Goal: Transaction & Acquisition: Purchase product/service

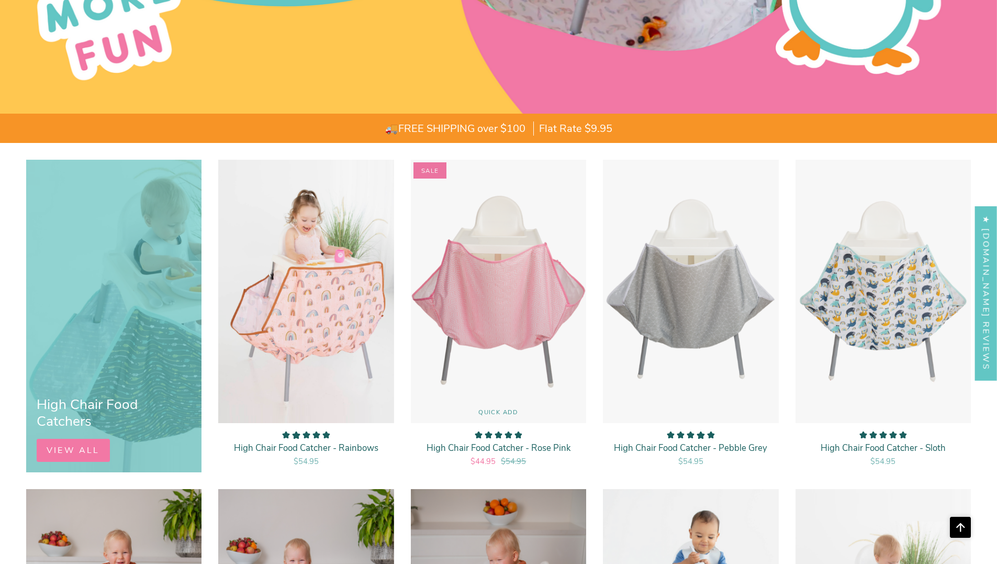
scroll to position [628, 0]
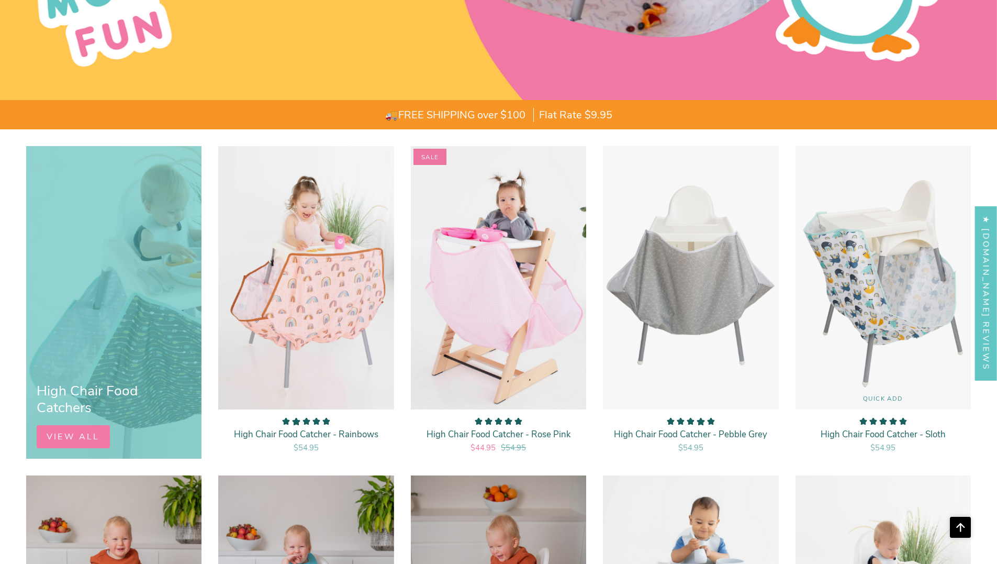
click at [887, 288] on img "High Chair Food Catcher - Sloth" at bounding box center [883, 278] width 176 height 264
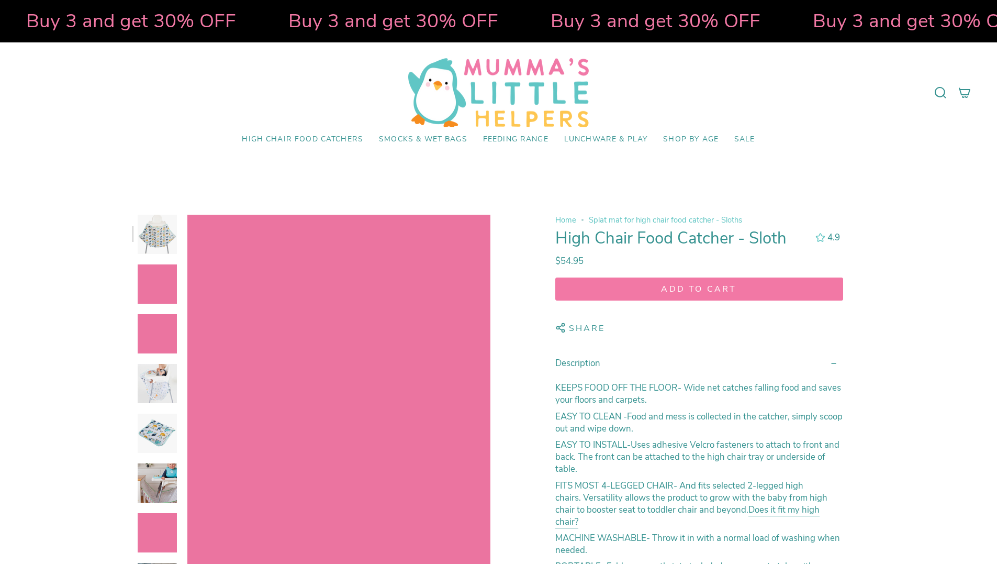
select select "pictures-first"
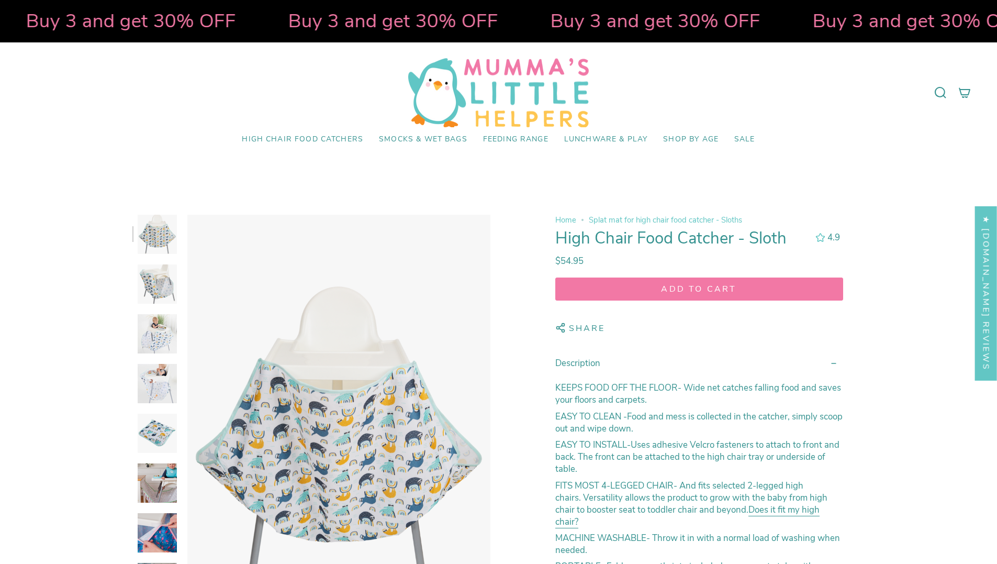
click at [160, 378] on img at bounding box center [157, 383] width 39 height 39
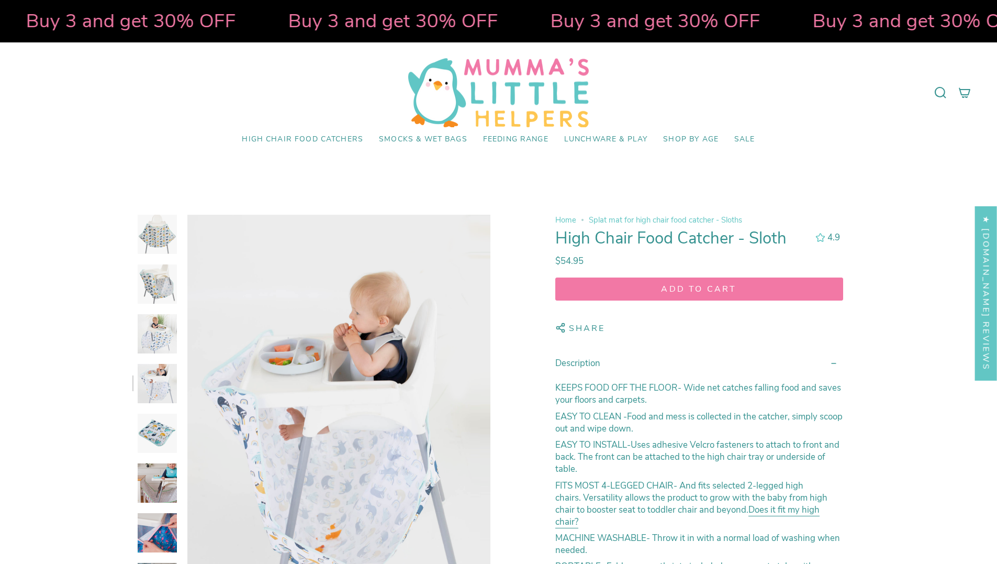
click at [164, 478] on img at bounding box center [157, 482] width 39 height 39
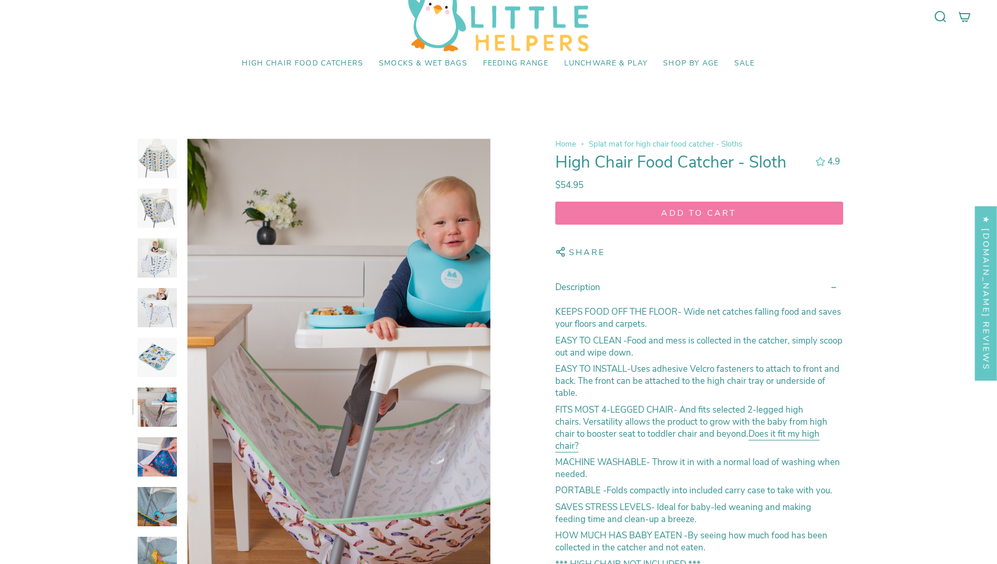
scroll to position [157, 0]
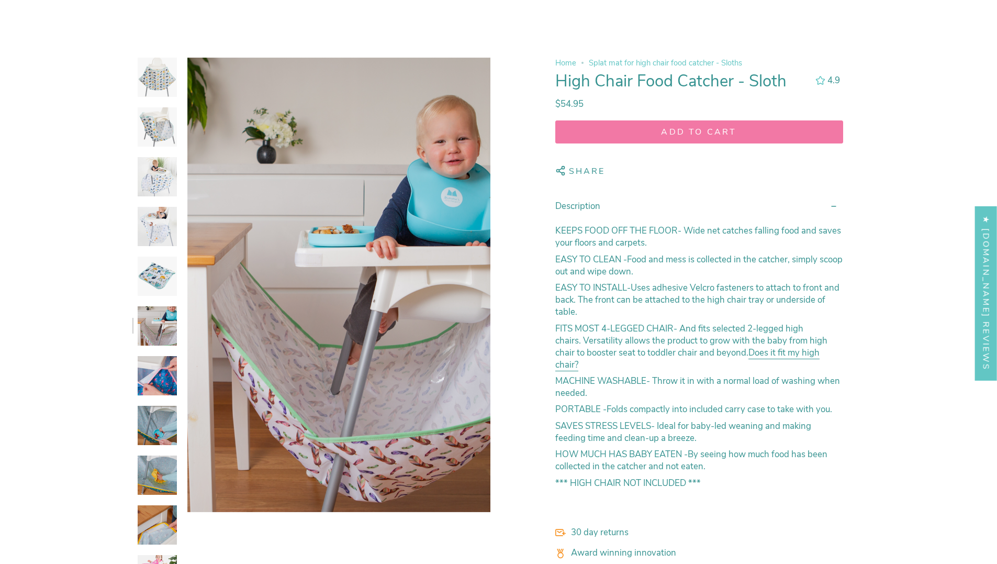
click at [162, 375] on img at bounding box center [157, 375] width 39 height 39
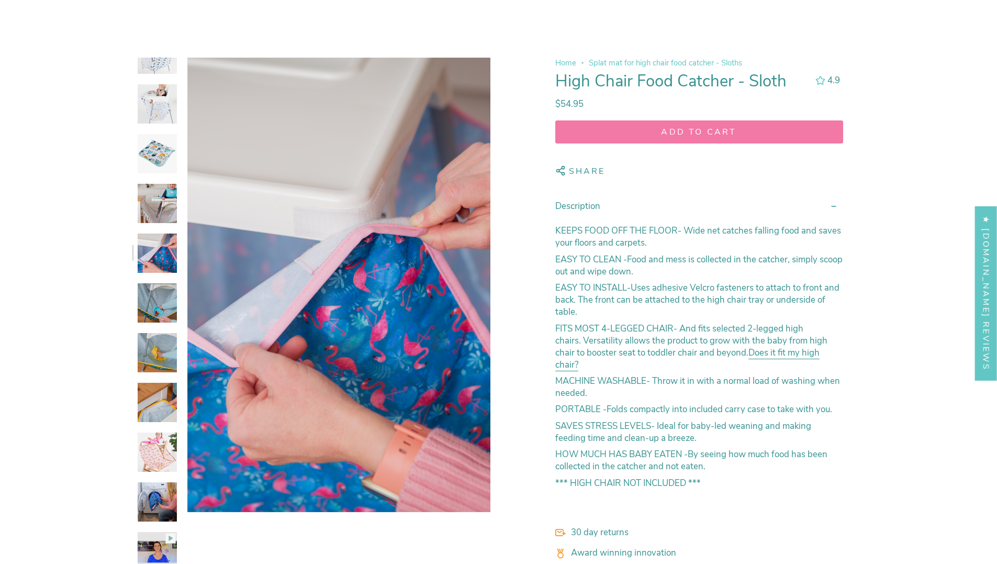
scroll to position [181, 0]
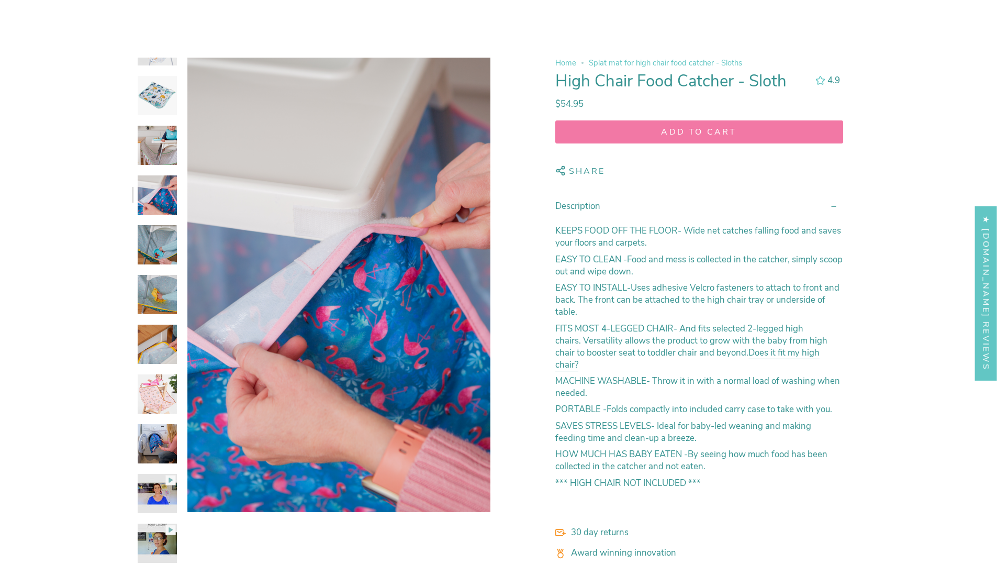
click at [161, 393] on img at bounding box center [157, 393] width 39 height 39
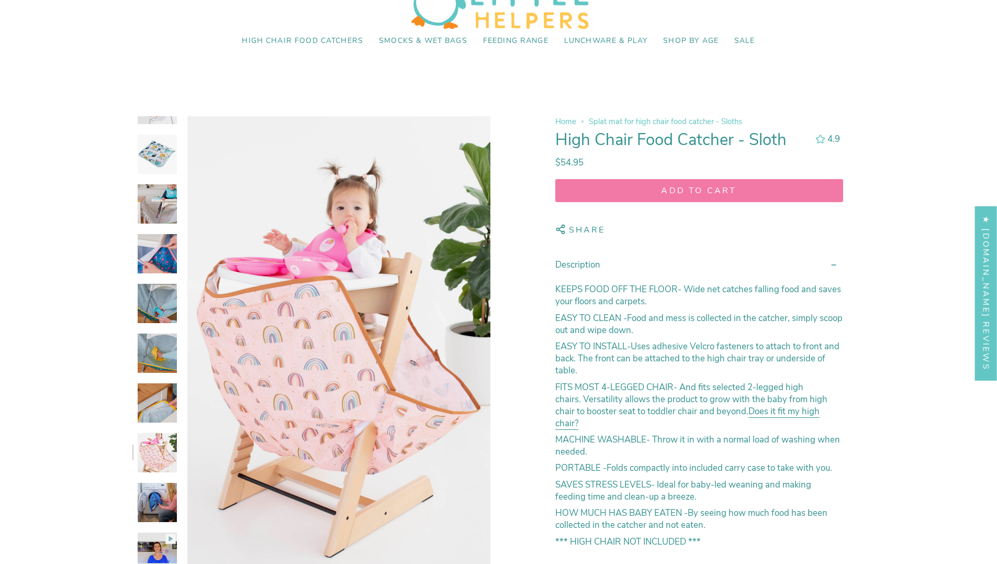
scroll to position [105, 0]
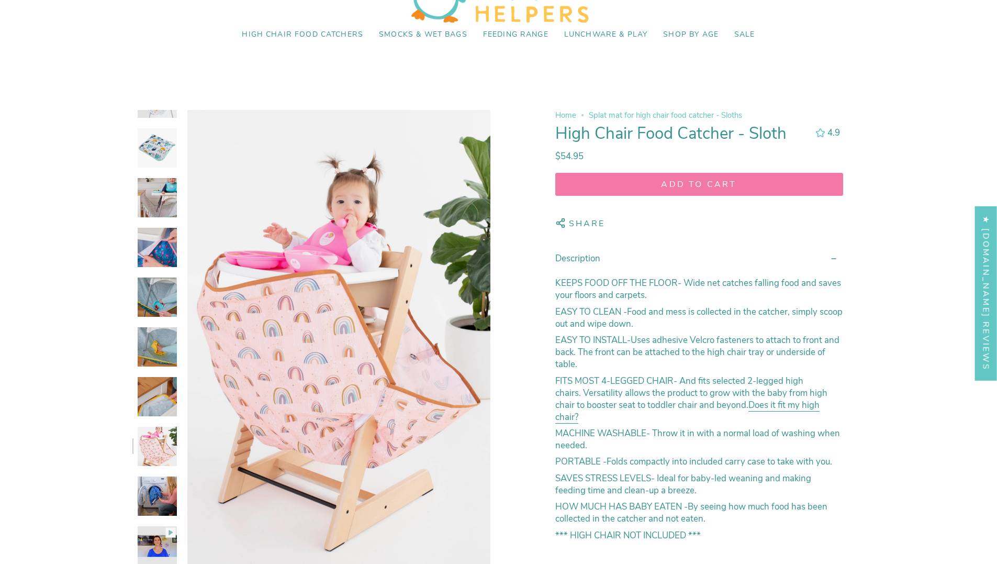
click at [150, 491] on img at bounding box center [157, 495] width 39 height 39
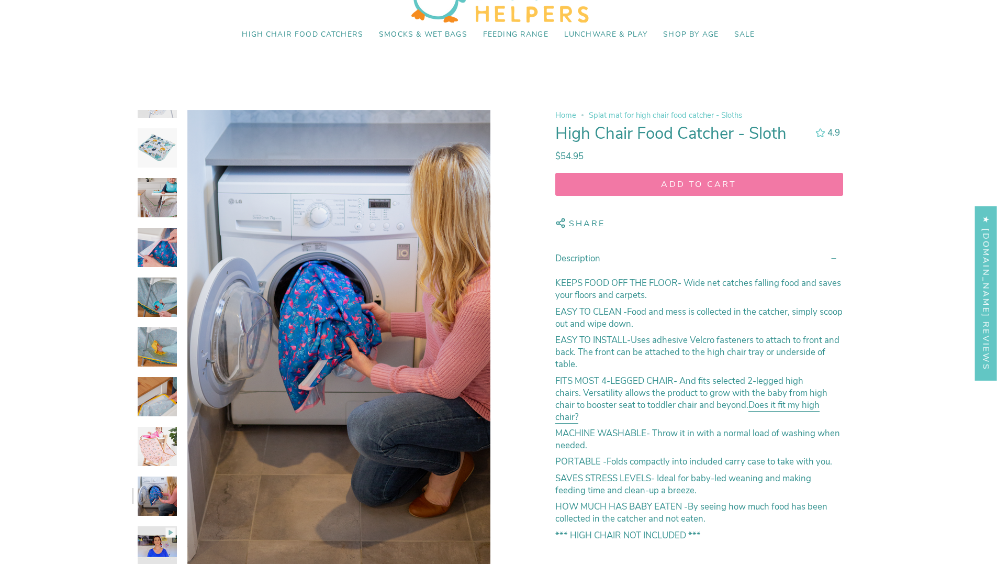
click at [151, 532] on img at bounding box center [157, 545] width 39 height 39
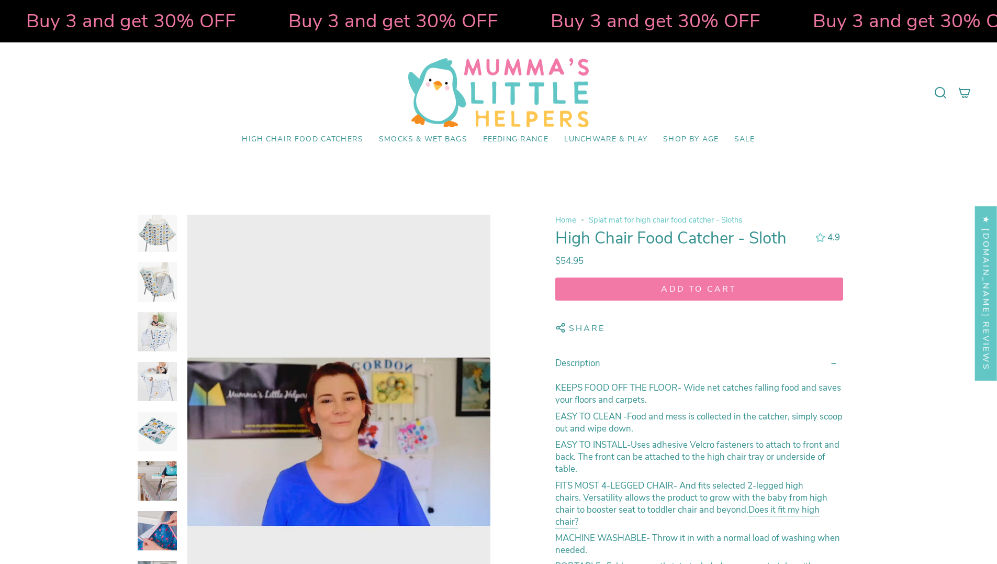
scroll to position [0, 0]
click at [155, 332] on img at bounding box center [157, 333] width 39 height 39
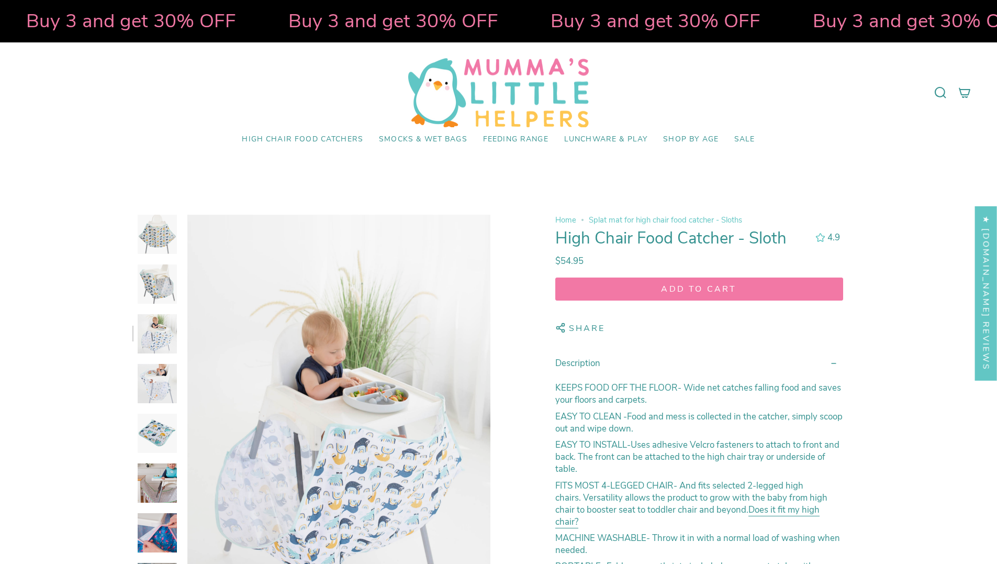
click at [475, 81] on img at bounding box center [498, 92] width 181 height 69
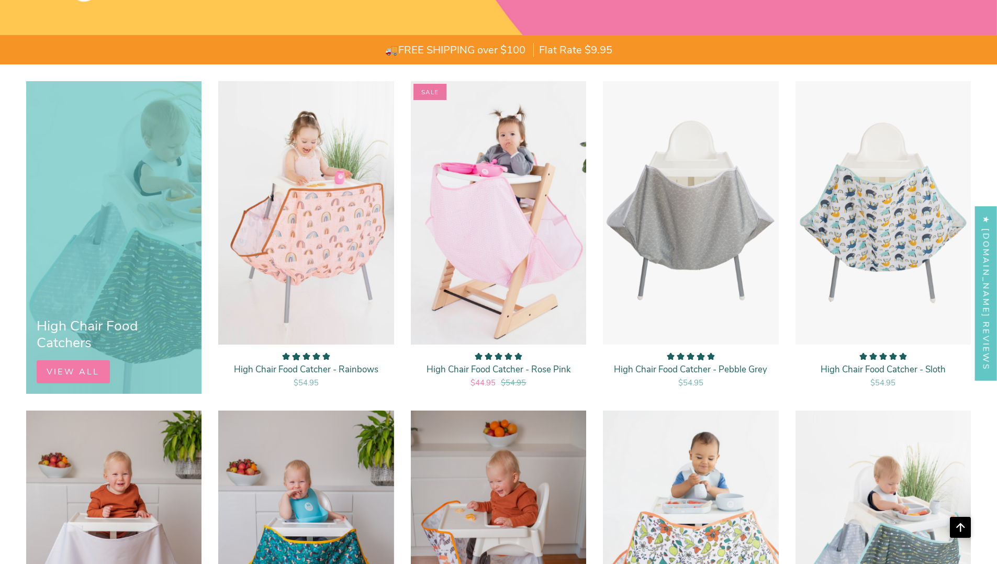
scroll to position [838, 0]
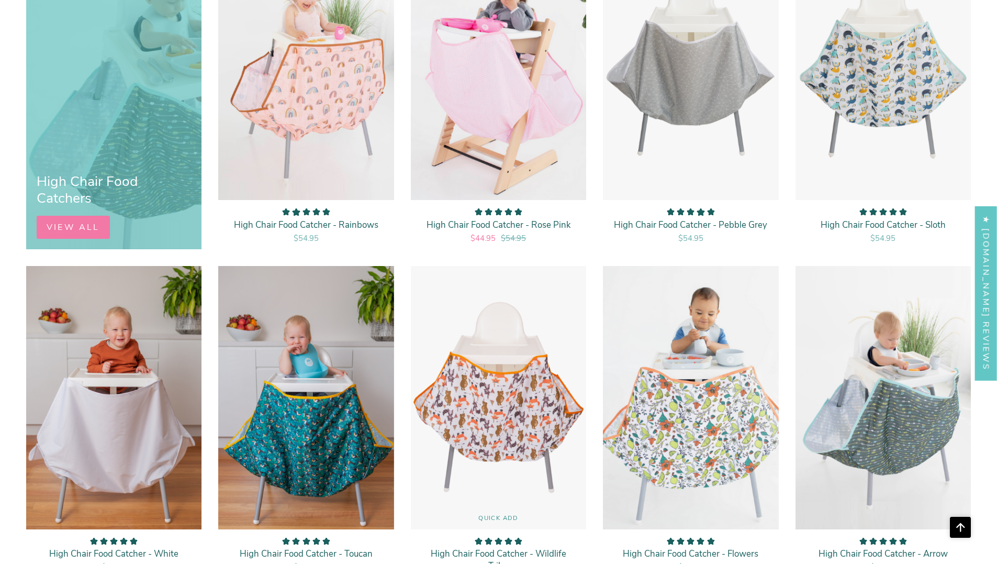
click at [477, 362] on img "High Chair Food Catcher - Wildlife Tribe" at bounding box center [498, 397] width 176 height 264
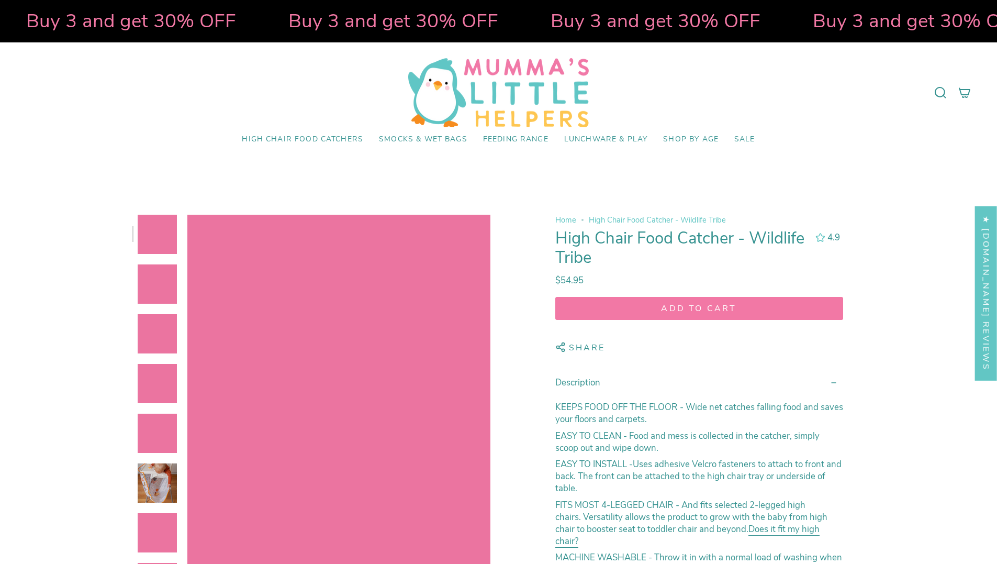
select select "pictures-first"
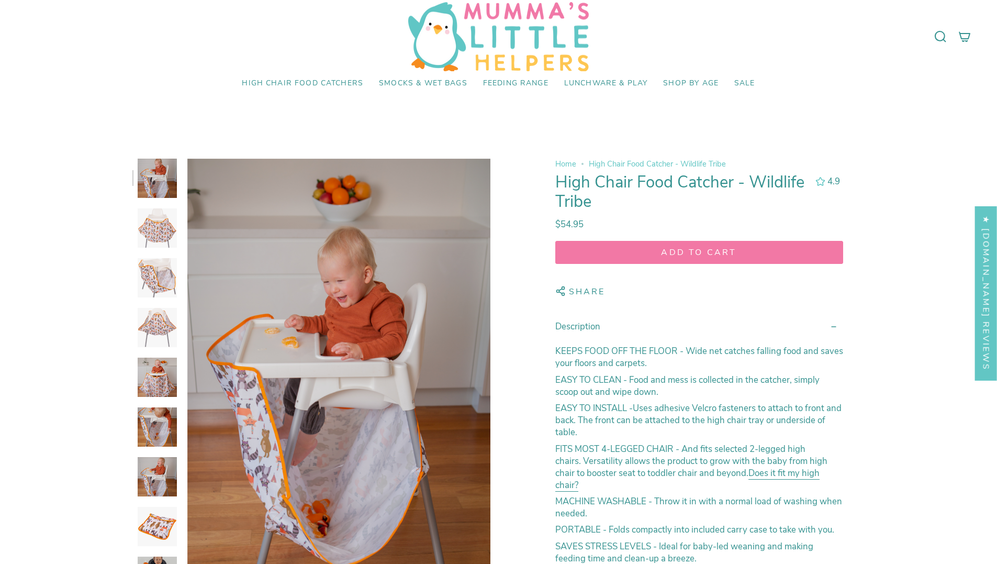
scroll to position [157, 0]
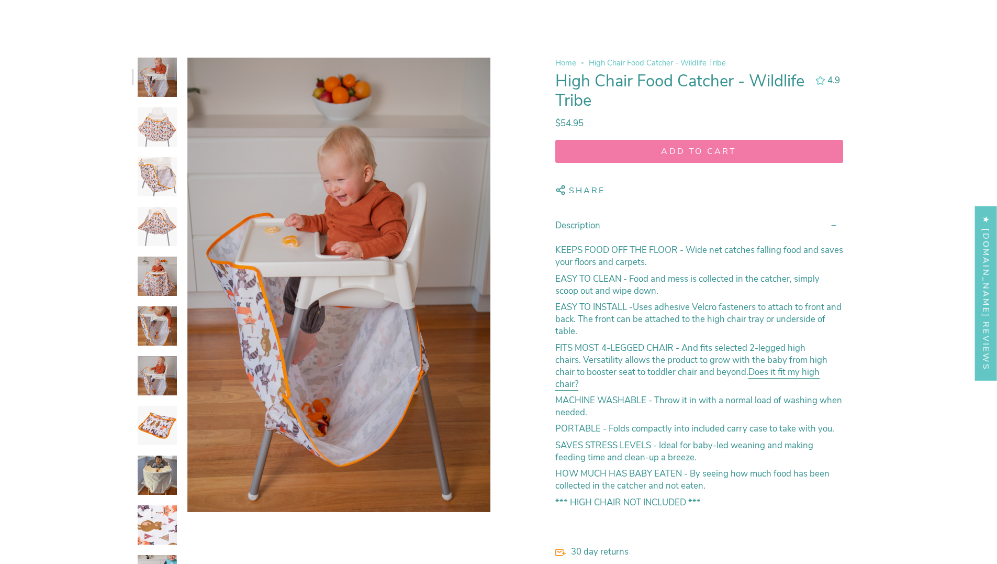
click at [153, 483] on img at bounding box center [157, 474] width 39 height 39
